Goal: Task Accomplishment & Management: Complete application form

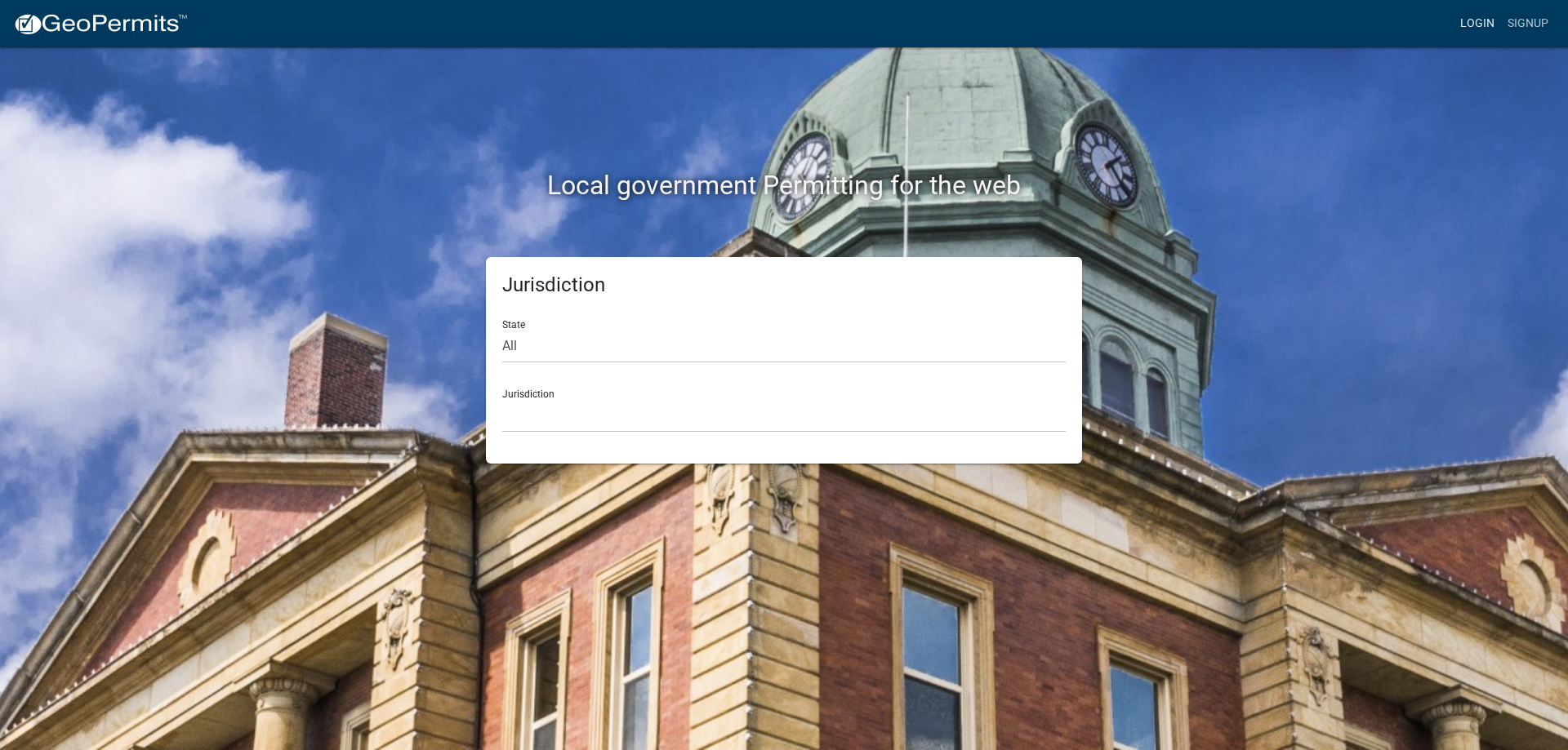
click at [1470, 27] on link "Login" at bounding box center [1477, 23] width 47 height 31
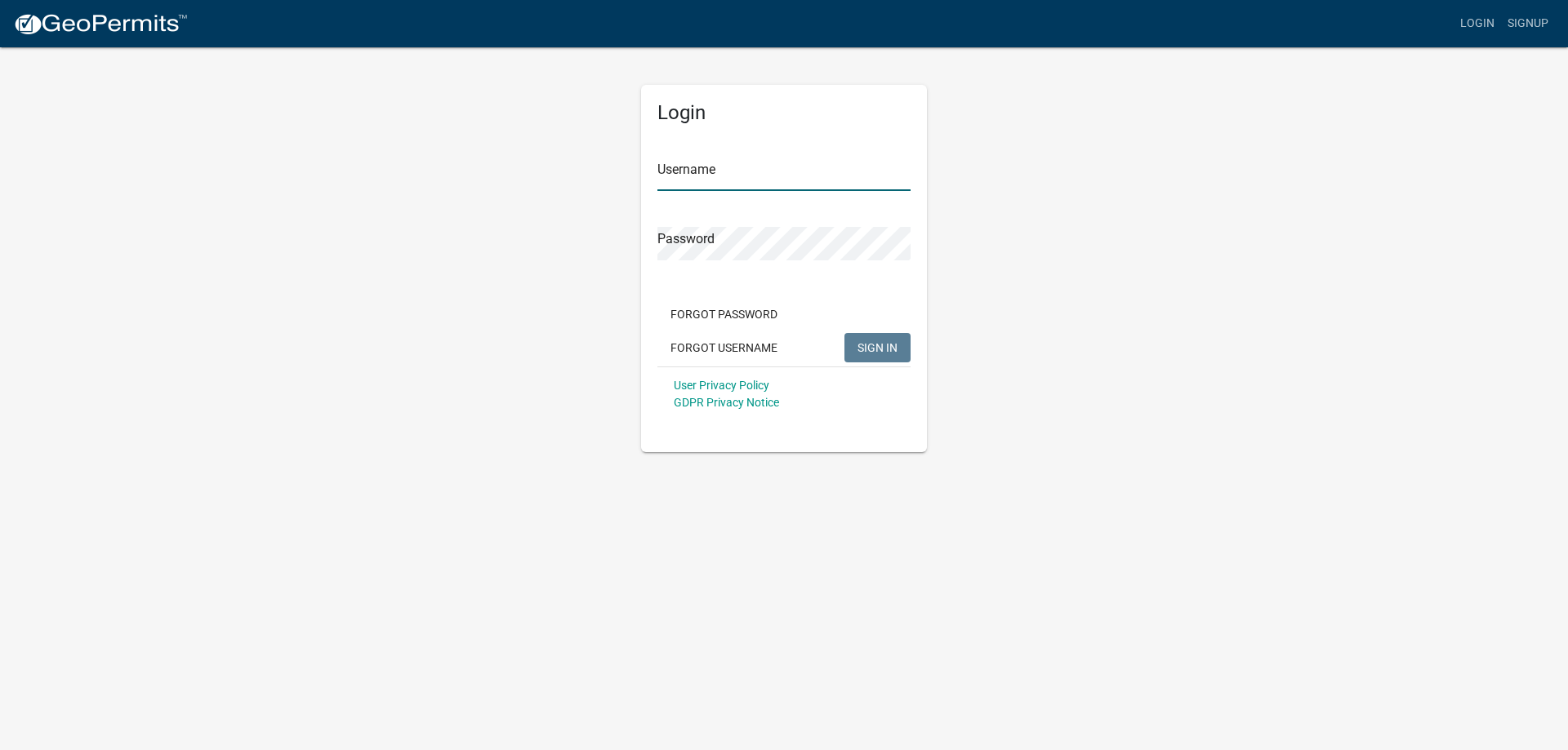
type input "jdalbright"
click at [866, 343] on span "SIGN IN" at bounding box center [877, 347] width 40 height 13
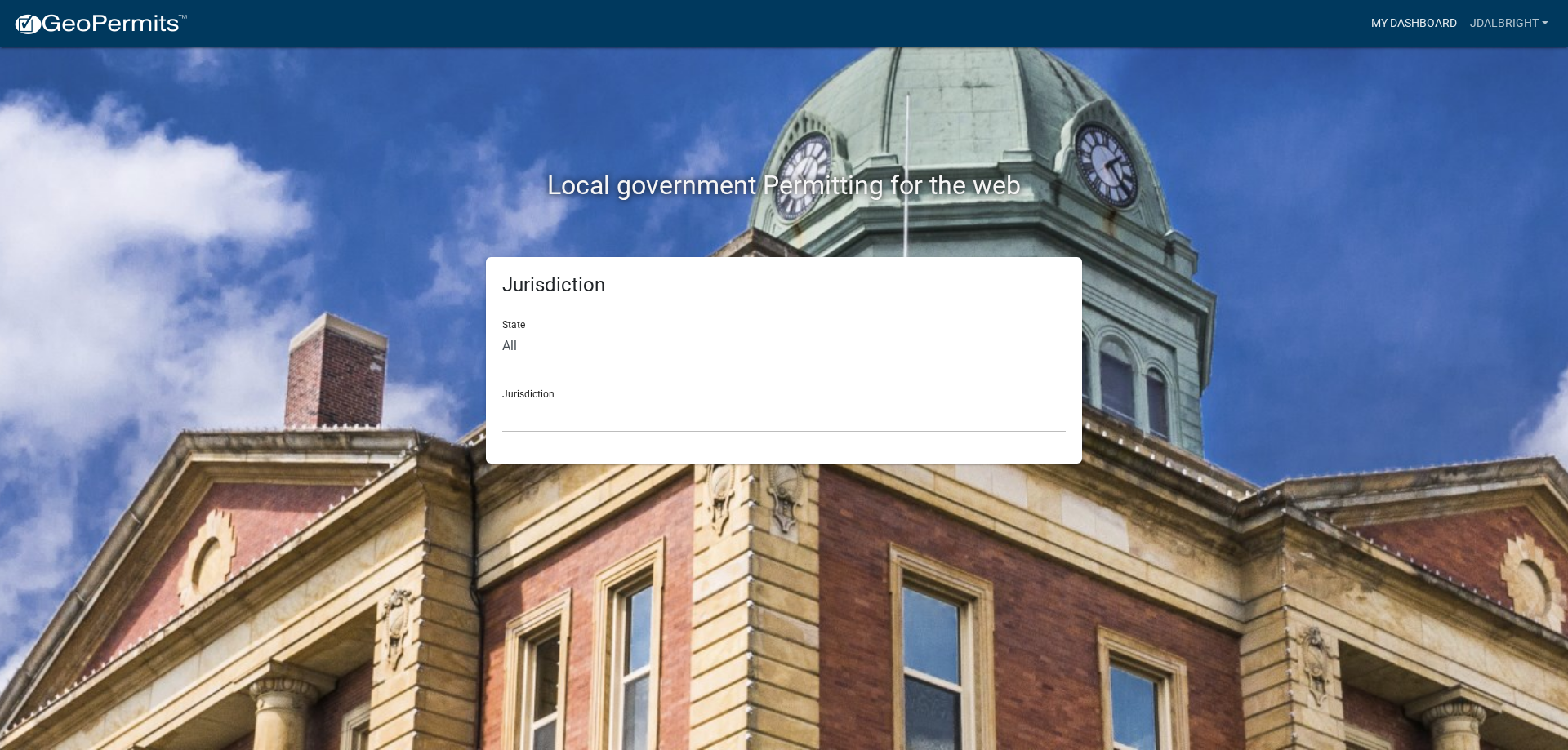
click at [1445, 20] on link "My Dashboard" at bounding box center [1414, 23] width 98 height 31
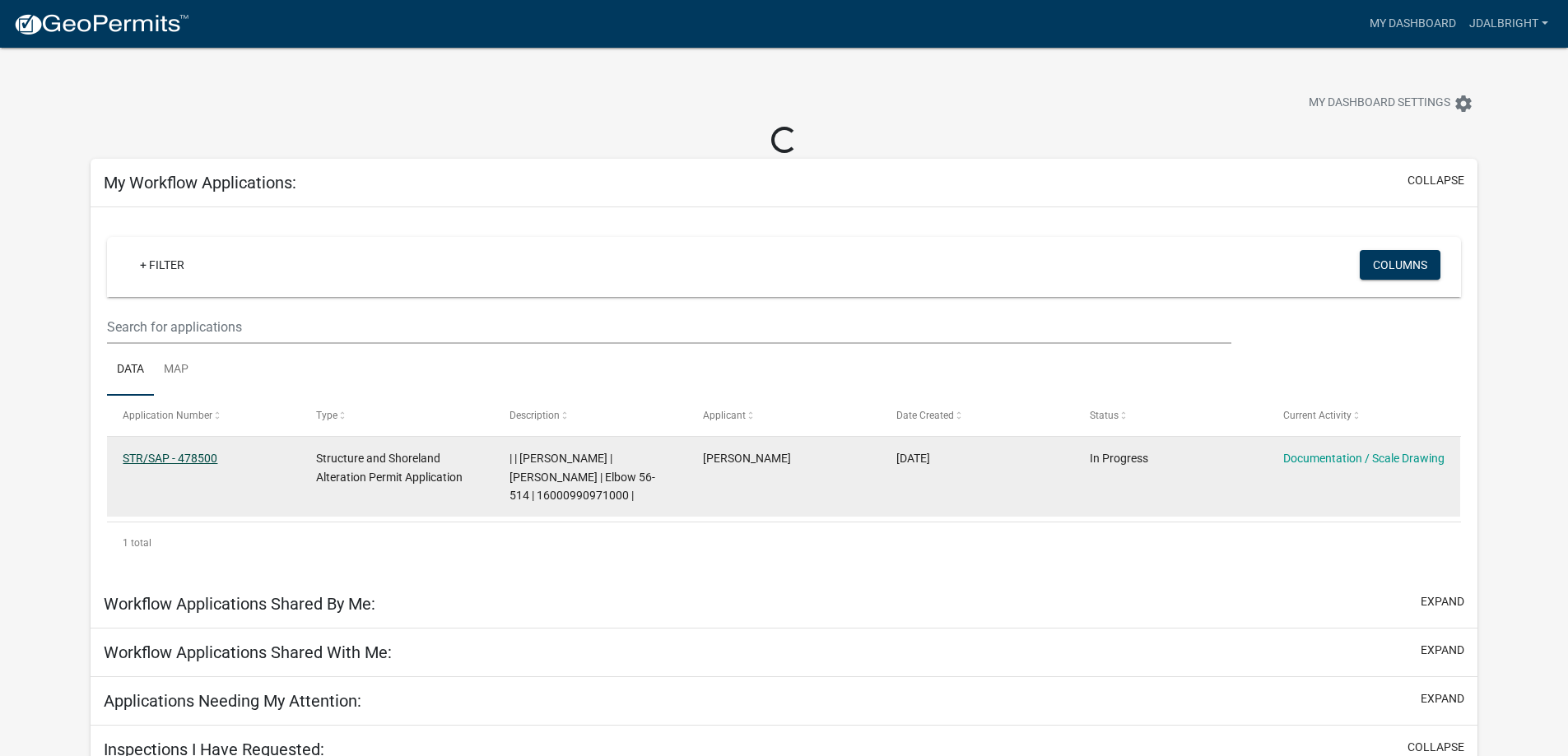
click at [184, 455] on link "STR/SAP - 478500" at bounding box center [170, 458] width 95 height 13
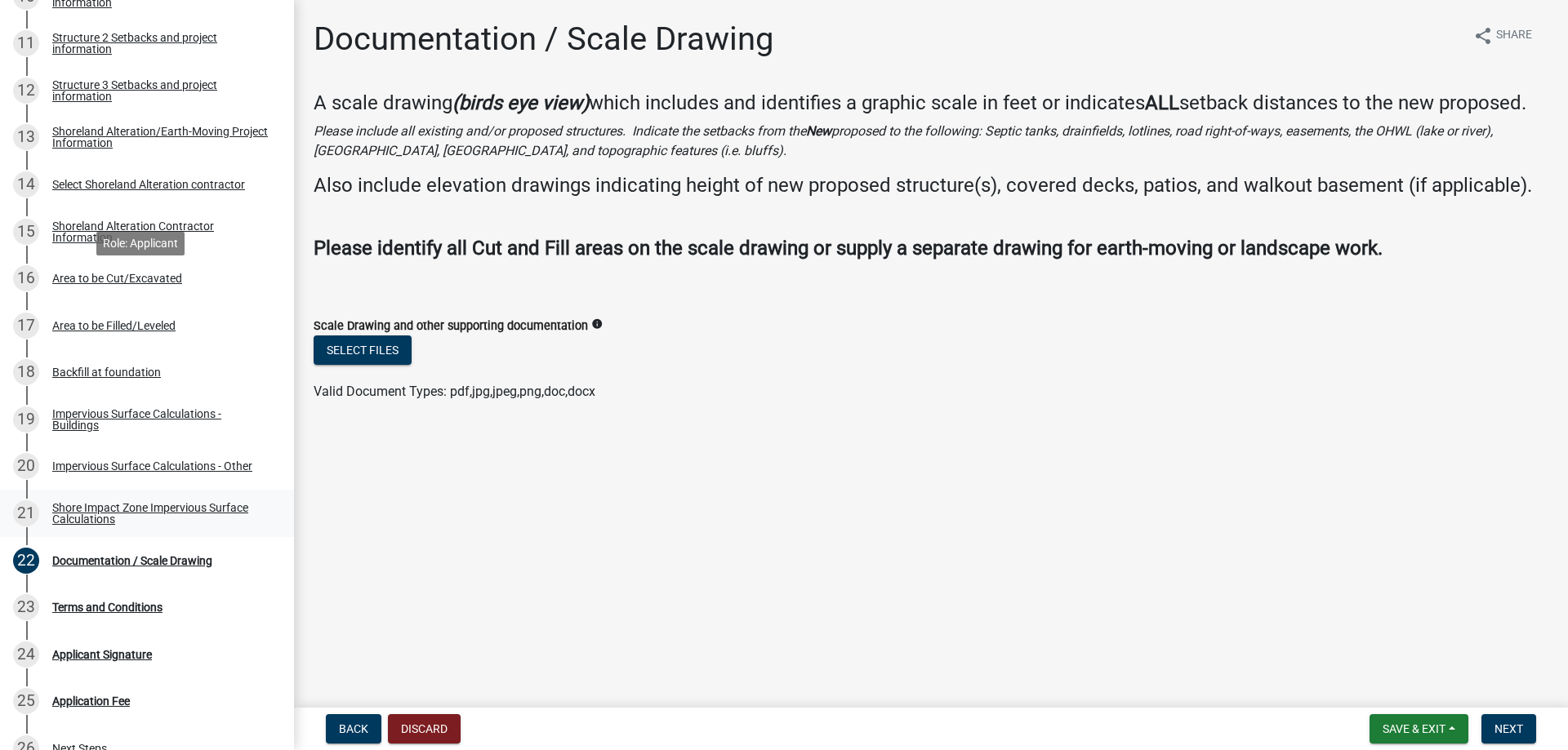
scroll to position [894, 0]
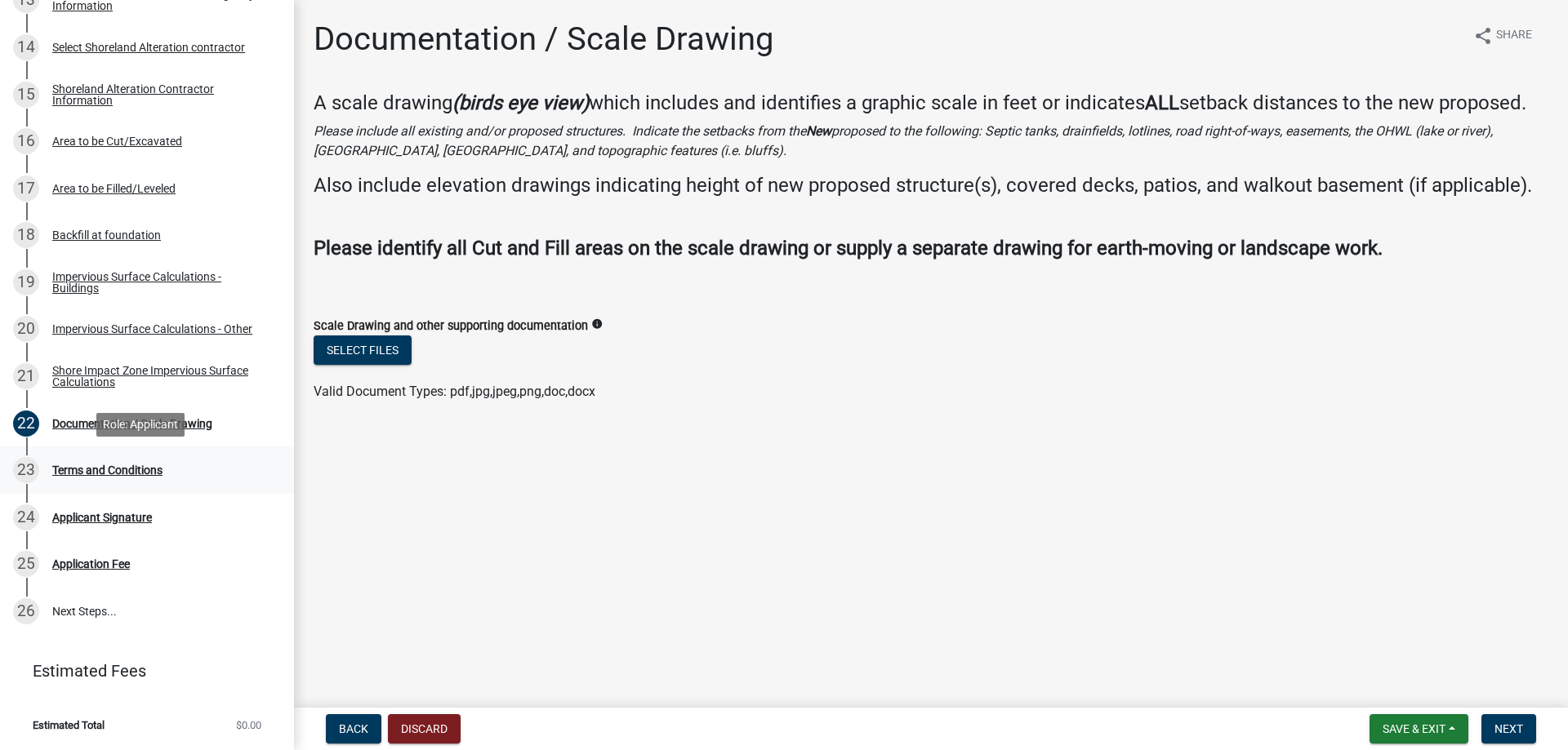
click at [70, 469] on div "Terms and Conditions" at bounding box center [107, 470] width 110 height 12
click at [1435, 730] on span "Save & Exit" at bounding box center [1414, 729] width 63 height 13
click at [1407, 688] on button "Save & Exit" at bounding box center [1402, 686] width 130 height 39
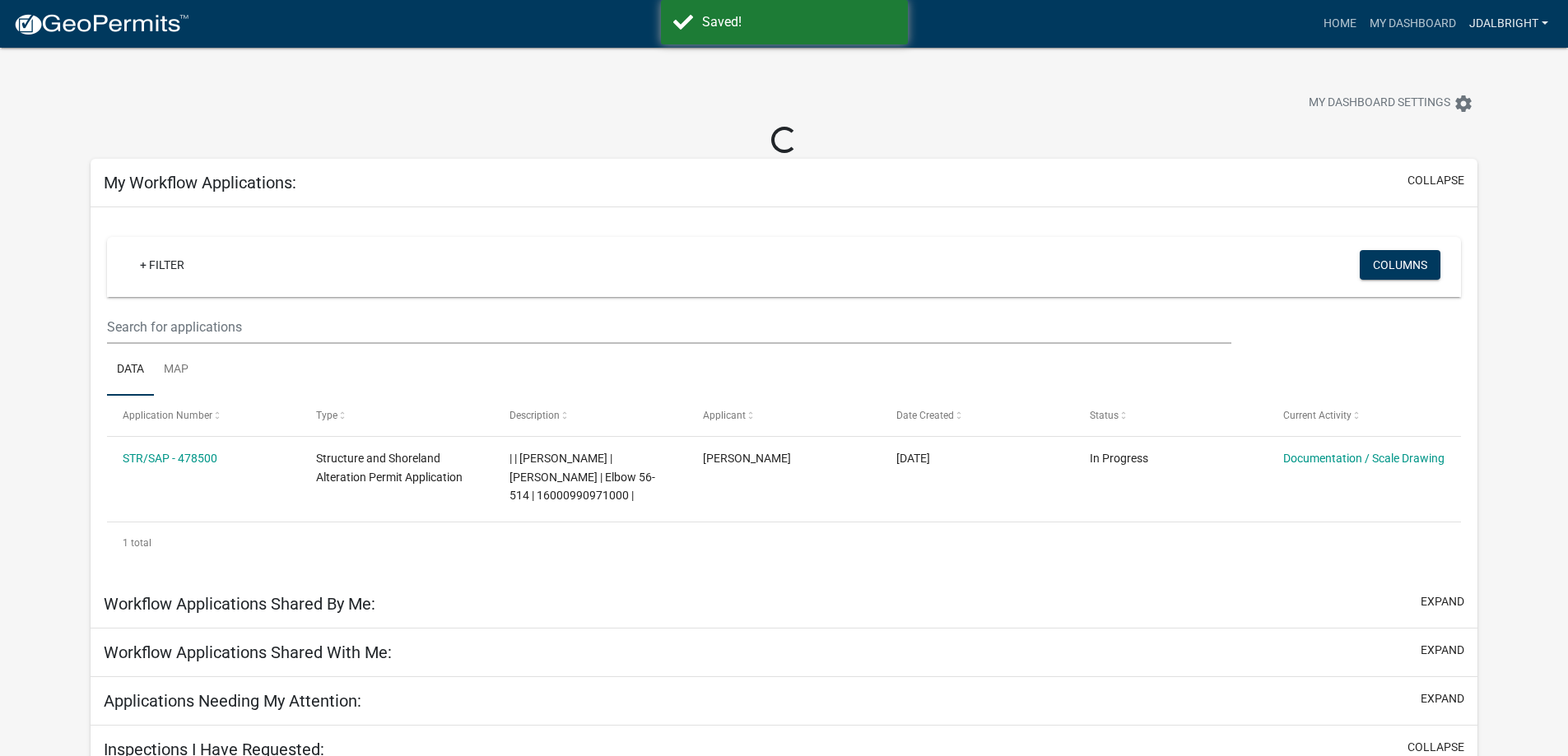
click at [1519, 28] on link "jdalbright" at bounding box center [1508, 23] width 92 height 31
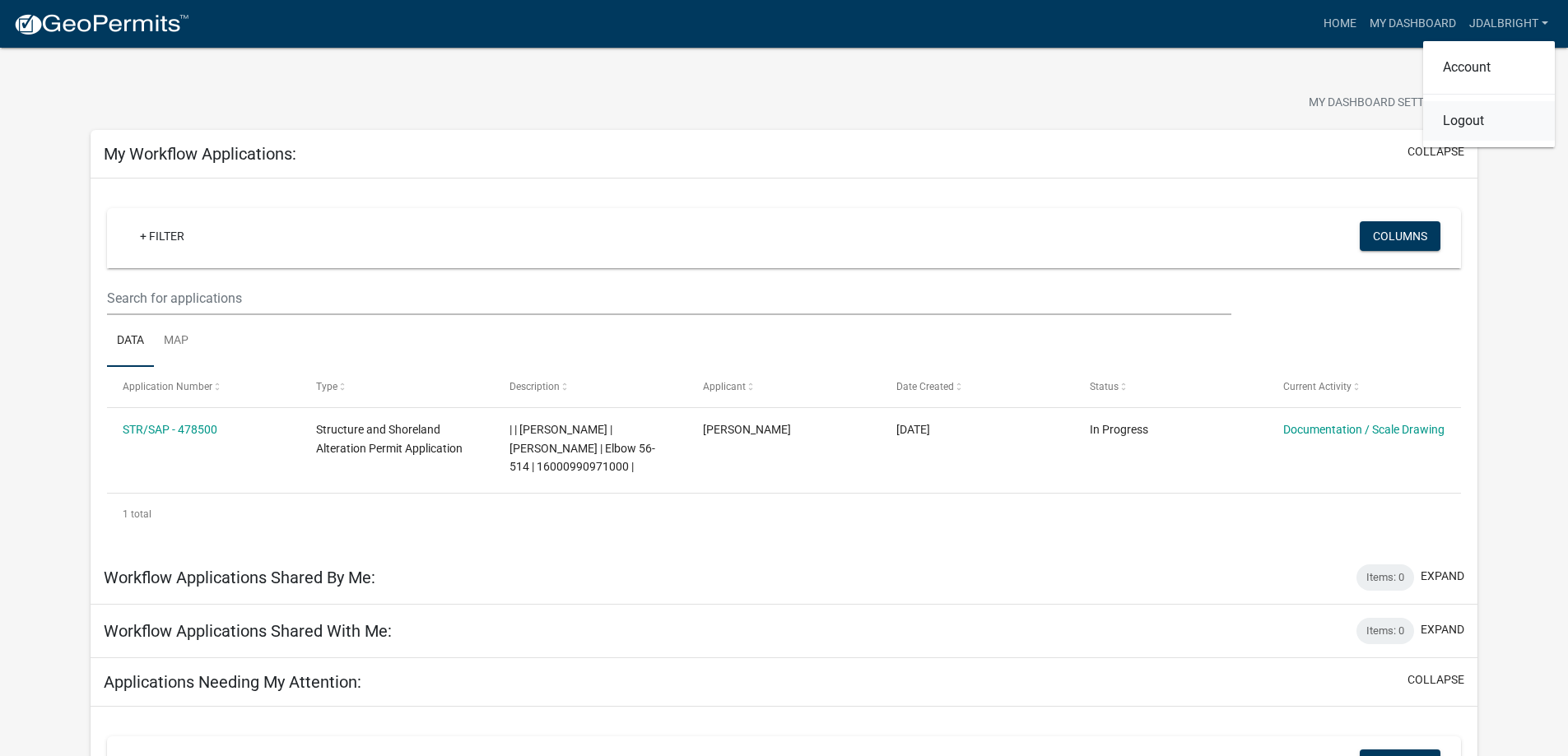
click at [1449, 127] on link "Logout" at bounding box center [1488, 121] width 131 height 39
